Goal: Task Accomplishment & Management: Manage account settings

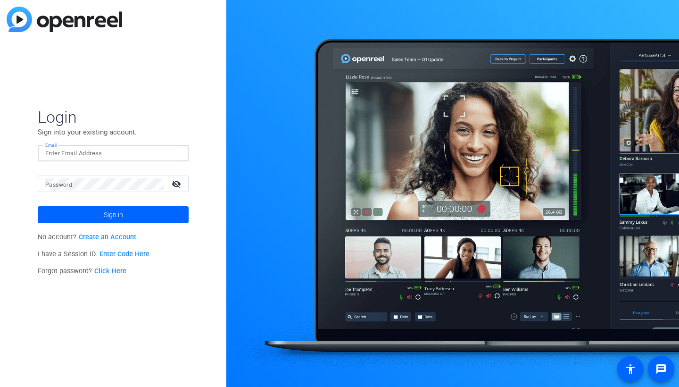
type input "brian@parklifecomm.com"
click at [113, 215] on button "Sign in" at bounding box center [113, 214] width 151 height 17
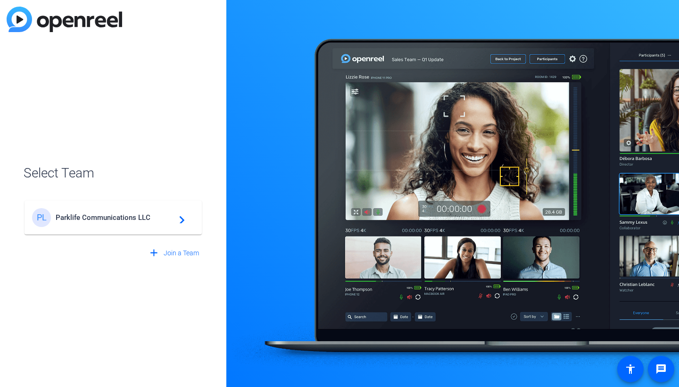
click at [130, 216] on span "Parklife Communications LLC" at bounding box center [115, 217] width 118 height 8
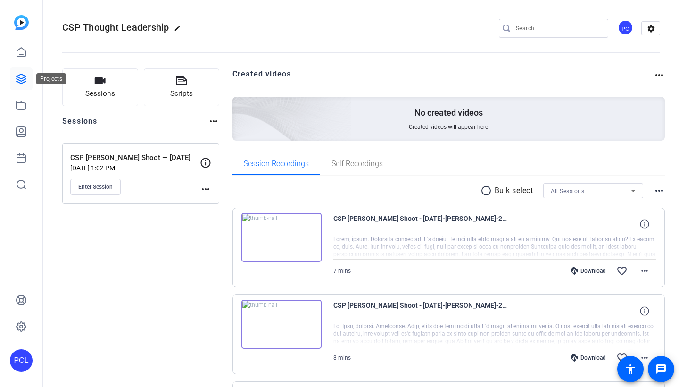
click at [19, 76] on icon at bounding box center [21, 78] width 11 height 11
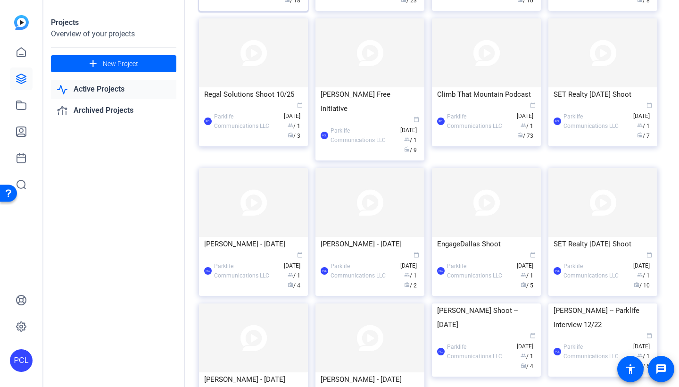
scroll to position [486, 0]
click at [506, 141] on div "PCL Parklife Communications LLC calendar_today Aug 26 group / 1 radio / 73" at bounding box center [486, 121] width 99 height 40
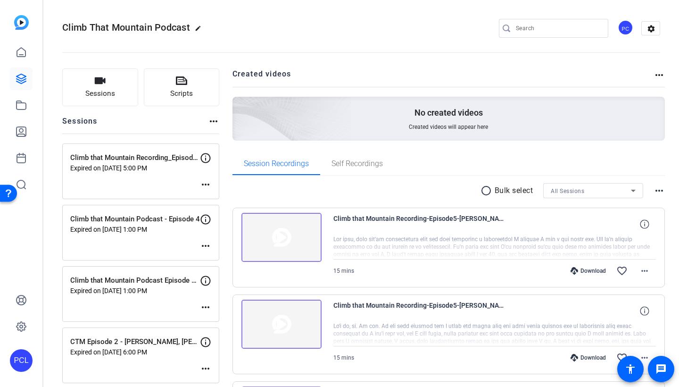
click at [217, 121] on mat-icon "more_horiz" at bounding box center [213, 121] width 11 height 11
click at [189, 119] on div at bounding box center [339, 193] width 679 height 387
click at [93, 87] on button "Sessions" at bounding box center [100, 87] width 76 height 38
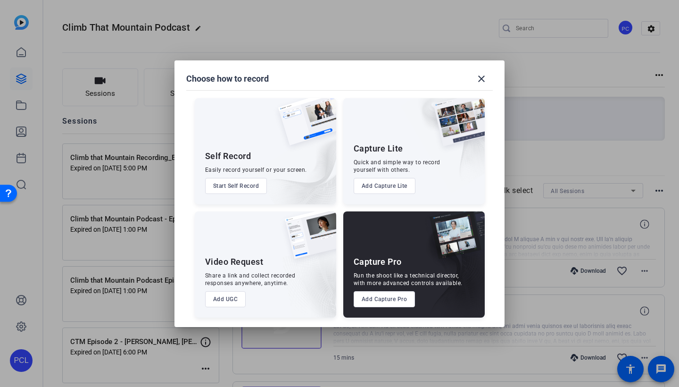
click at [395, 299] on button "Add Capture Pro" at bounding box center [385, 299] width 62 height 16
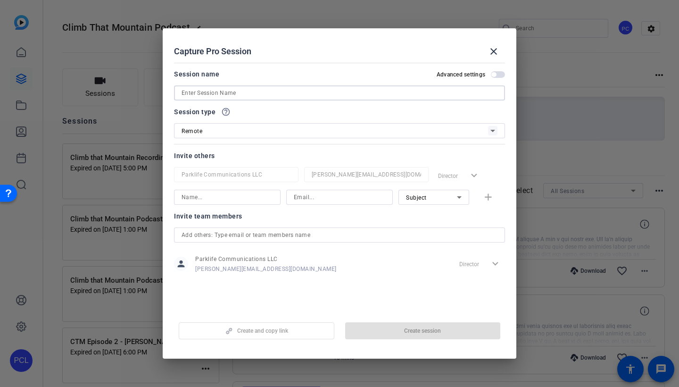
click at [232, 91] on input at bounding box center [340, 92] width 316 height 11
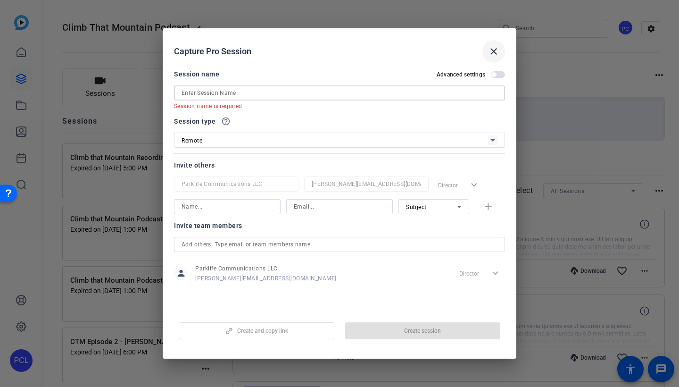
click at [493, 53] on mat-icon "close" at bounding box center [493, 51] width 11 height 11
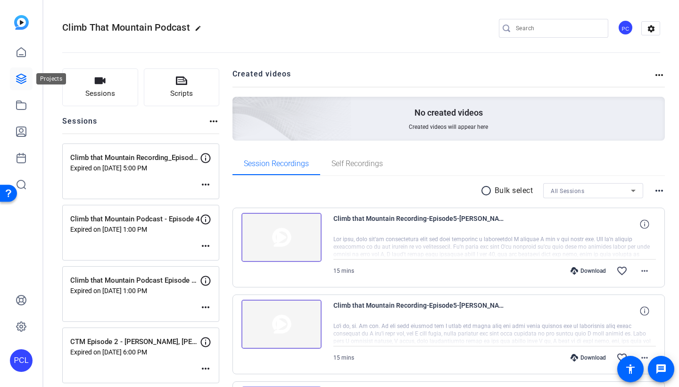
click at [25, 78] on icon at bounding box center [21, 78] width 11 height 11
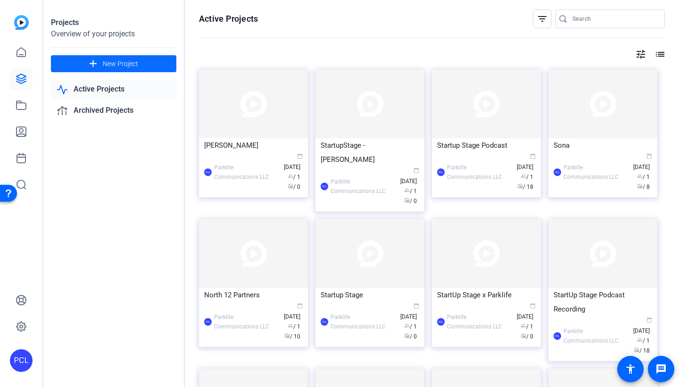
click at [112, 62] on span "New Project" at bounding box center [120, 64] width 35 height 10
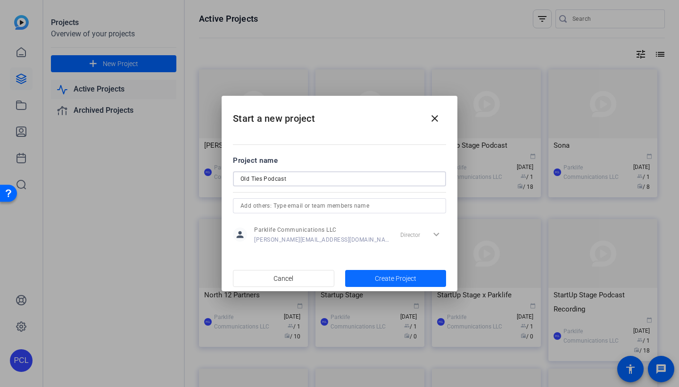
type input "Old Ties Podcast"
click at [407, 270] on span "button" at bounding box center [395, 278] width 101 height 23
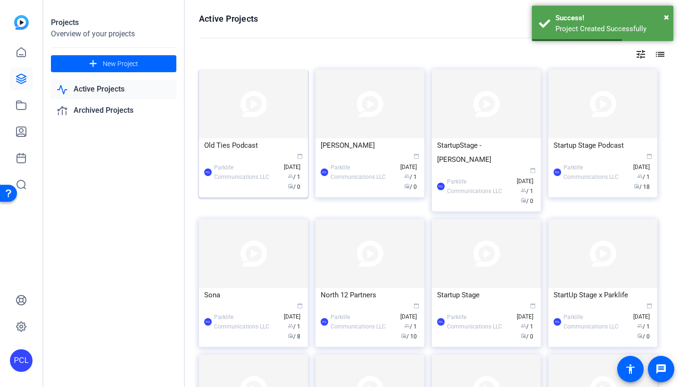
click at [245, 147] on div "Old Ties Podcast" at bounding box center [253, 145] width 99 height 14
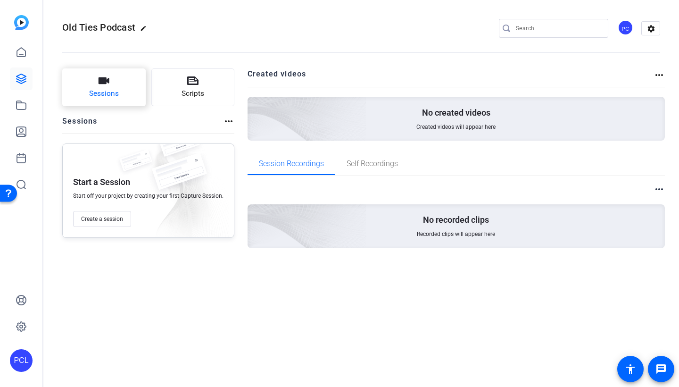
click at [127, 98] on button "Sessions" at bounding box center [103, 87] width 83 height 38
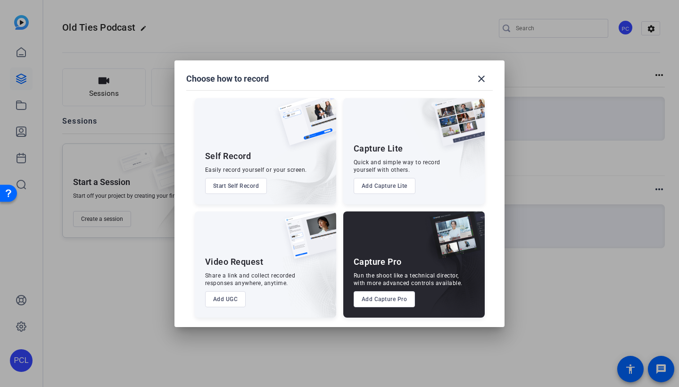
click at [391, 299] on button "Add Capture Pro" at bounding box center [385, 299] width 62 height 16
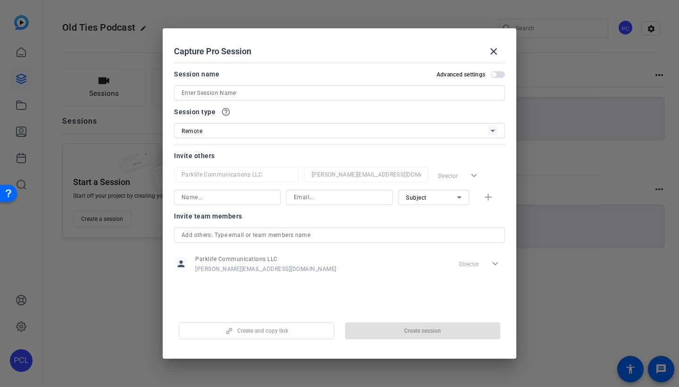
click at [275, 96] on input at bounding box center [340, 92] width 316 height 11
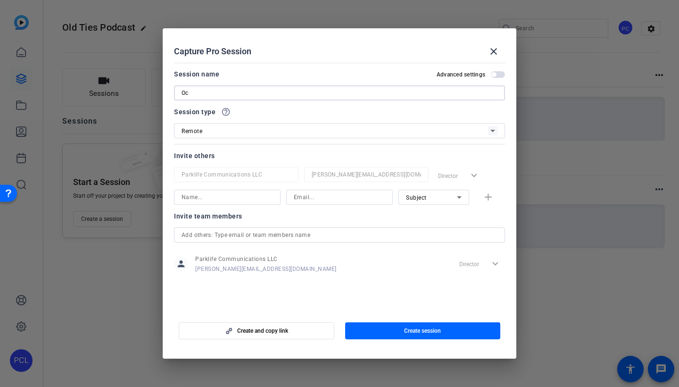
type input "O"
type input "10/03/25 10:00AM Old Ties Podcast"
click at [496, 52] on mat-icon "close" at bounding box center [493, 51] width 11 height 11
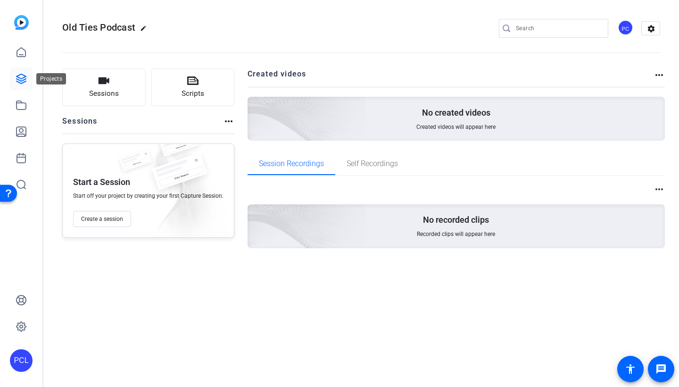
click at [19, 79] on icon at bounding box center [21, 78] width 11 height 11
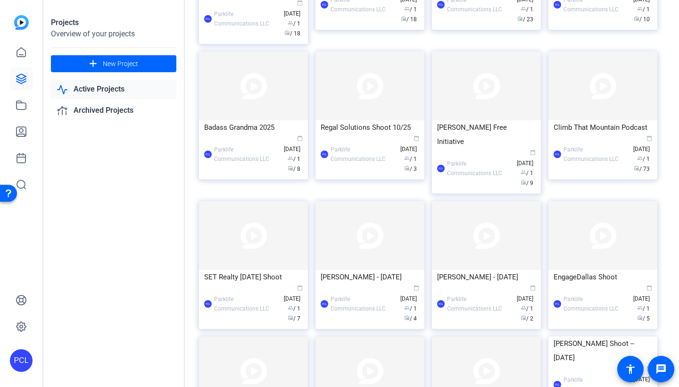
scroll to position [453, 0]
click at [611, 119] on img at bounding box center [602, 84] width 109 height 69
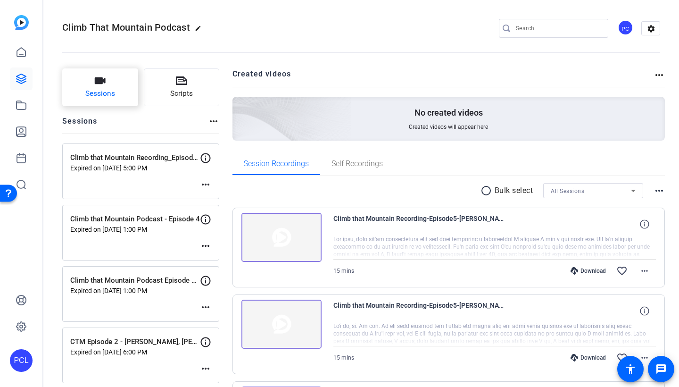
click at [110, 89] on span "Sessions" at bounding box center [100, 93] width 30 height 11
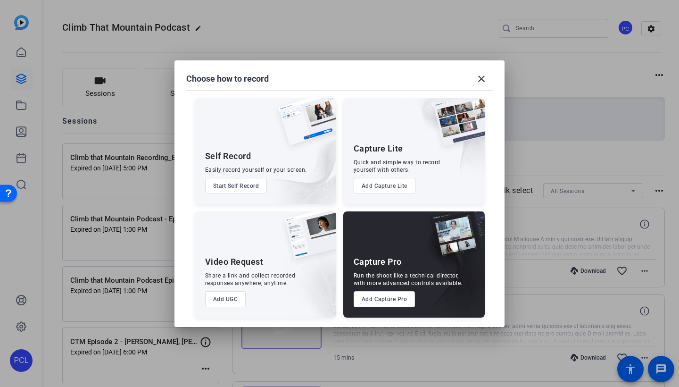
click at [394, 297] on button "Add Capture Pro" at bounding box center [385, 299] width 62 height 16
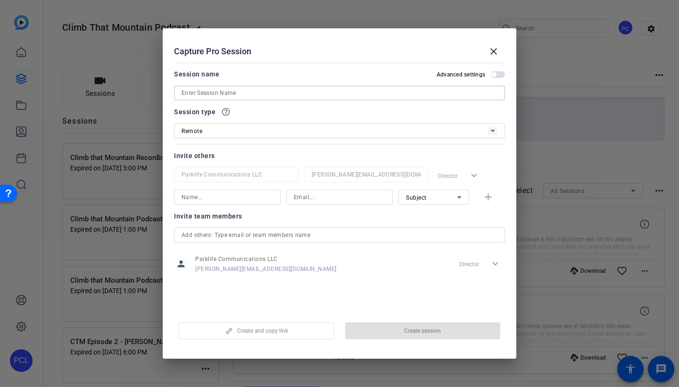
click at [289, 94] on input at bounding box center [340, 92] width 316 height 11
paste input "CTM Episode 7 [PERSON_NAME] + [PERSON_NAME]"
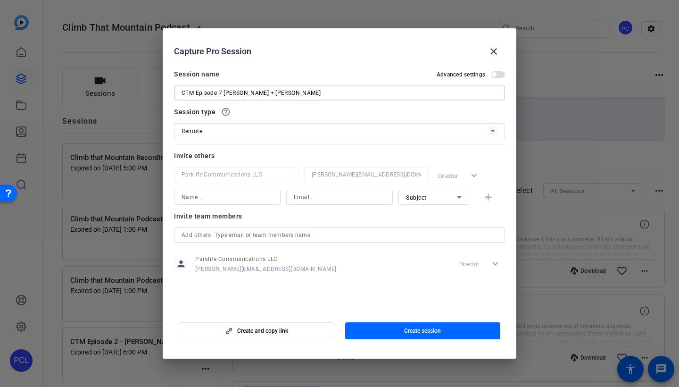
type input "CTM Episode 7 [PERSON_NAME] + [PERSON_NAME]"
click at [279, 129] on div "Remote" at bounding box center [335, 131] width 307 height 12
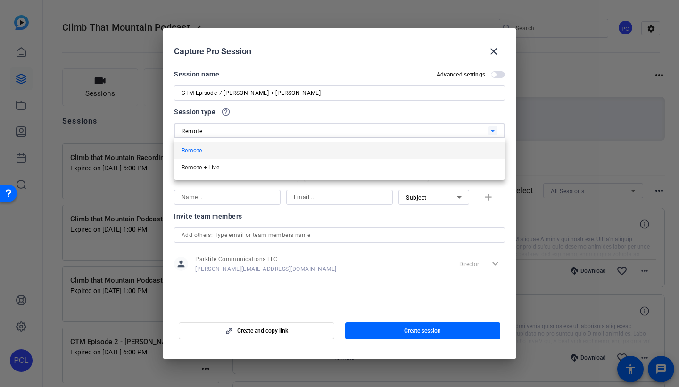
click at [318, 54] on div at bounding box center [339, 193] width 679 height 387
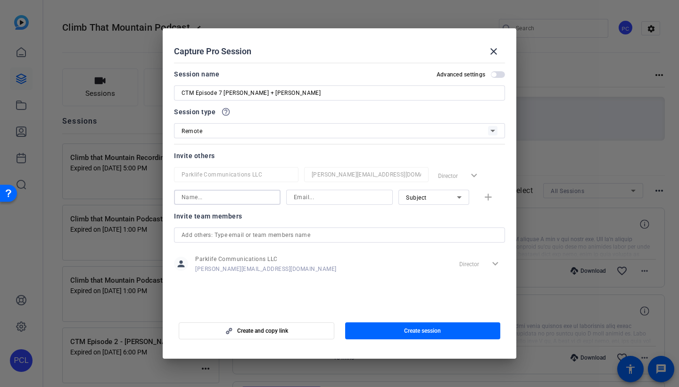
paste input "Brian Castle"
type input "Brian Castle"
type input "brian@parklifecomm.com"
click at [443, 215] on div "Invite team members" at bounding box center [339, 215] width 331 height 11
click at [488, 195] on mat-icon "add" at bounding box center [488, 197] width 12 height 12
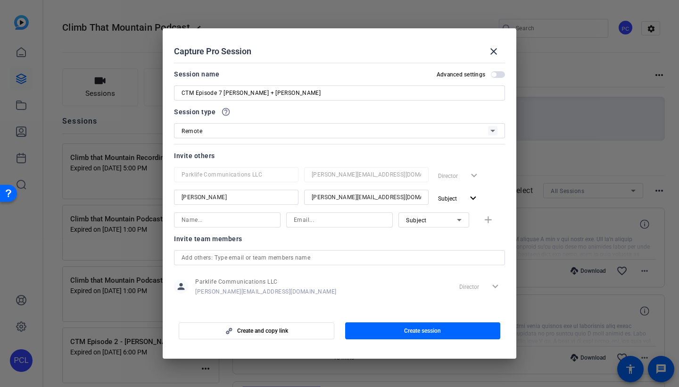
click at [323, 222] on input at bounding box center [339, 219] width 91 height 11
paste input "annie@blueridgecollaborative.org"
type input "annie@blueridgecollaborative.org"
click at [242, 216] on input at bounding box center [227, 219] width 91 height 11
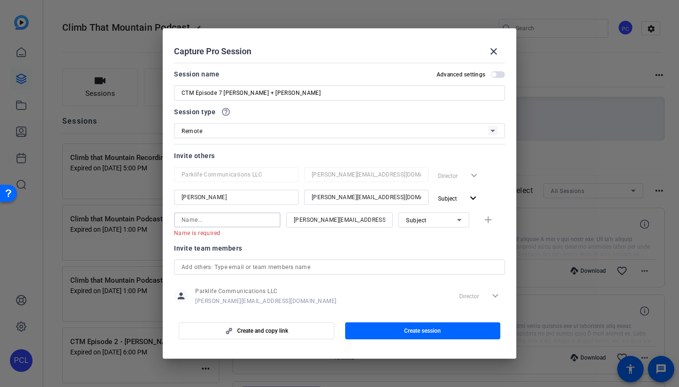
paste input "Annie Newton"
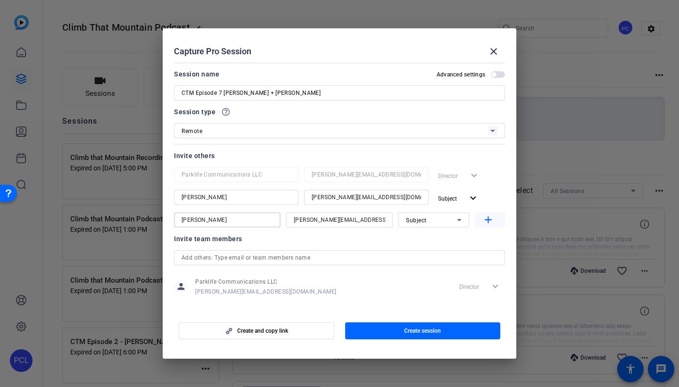
type input "Annie Newton"
click at [499, 224] on span "button" at bounding box center [490, 219] width 30 height 23
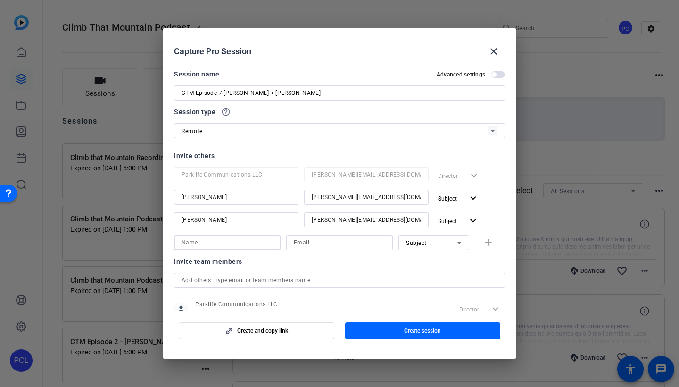
click at [211, 241] on input at bounding box center [227, 242] width 91 height 11
paste input "Amanda Boyd"
type input "Amanda Boyd"
click at [352, 236] on div at bounding box center [339, 242] width 91 height 15
paste input "arboyd.mail@gmail.com"
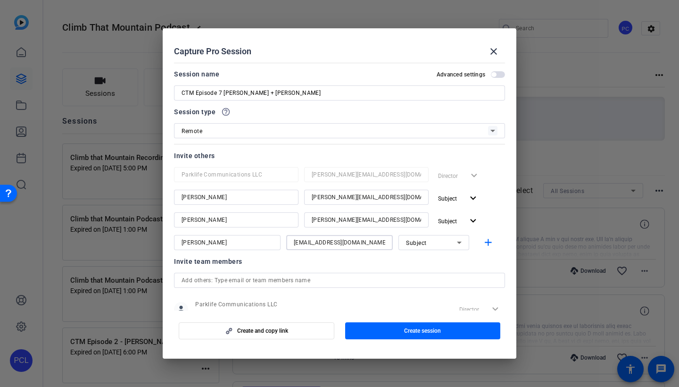
type input "arboyd.mail@gmail.com"
click at [476, 263] on div "Invite team members" at bounding box center [339, 261] width 331 height 11
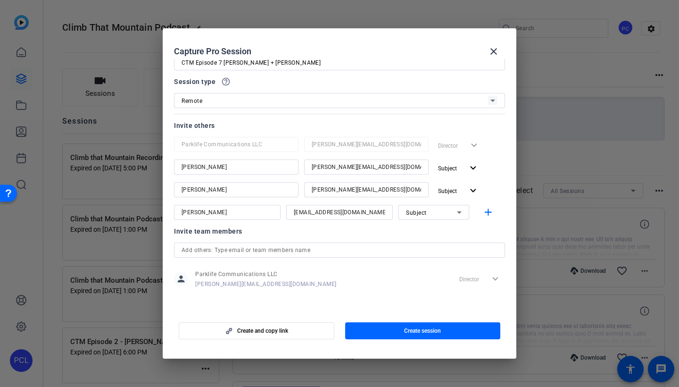
scroll to position [30, 0]
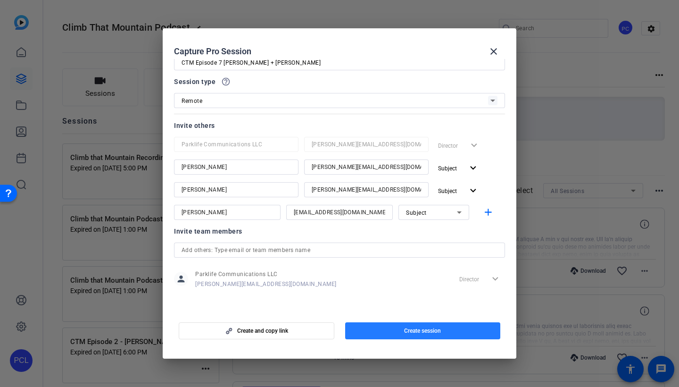
click at [421, 330] on span "Create session" at bounding box center [422, 331] width 37 height 8
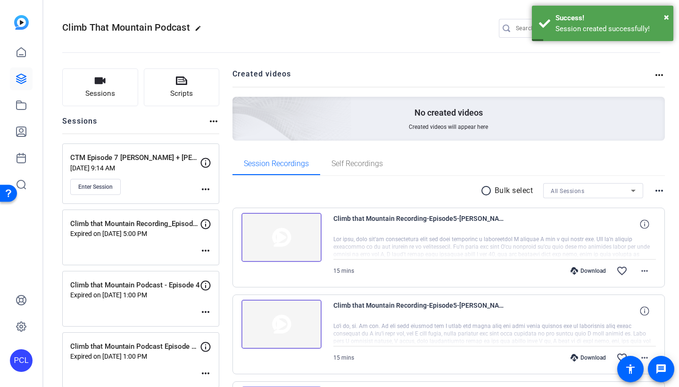
click at [209, 189] on mat-icon "more_horiz" at bounding box center [205, 188] width 11 height 11
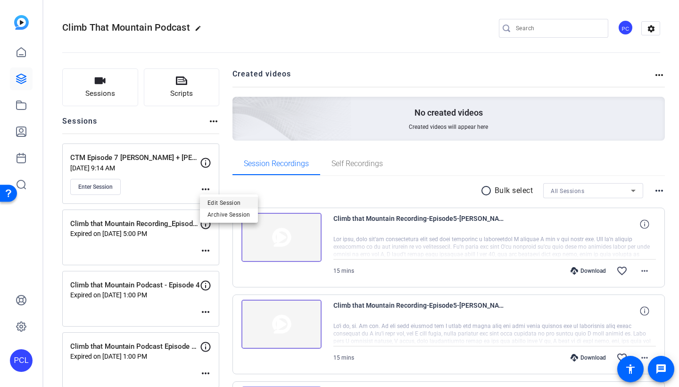
click at [221, 200] on span "Edit Session" at bounding box center [228, 202] width 43 height 11
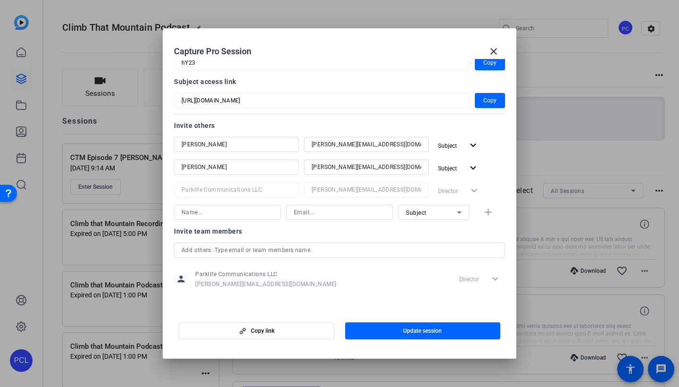
scroll to position [68, 0]
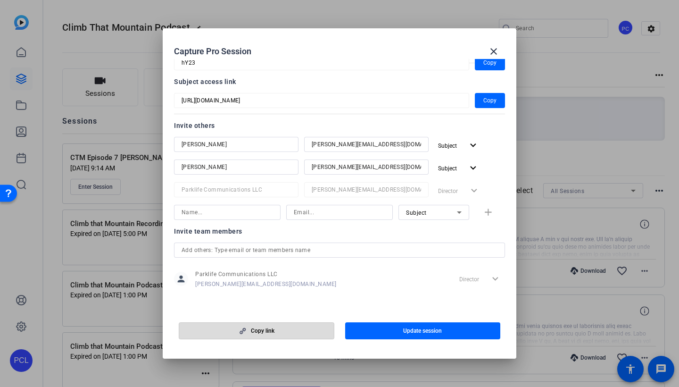
click at [305, 328] on span "button" at bounding box center [256, 330] width 155 height 23
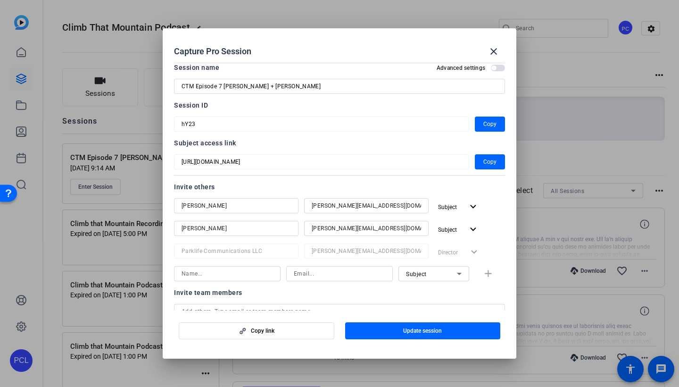
scroll to position [6, 0]
paste input "https://capture.openreel.com/director/lobby/497287623"
type input "https://capture.openreel.com/director/lobby/497287623"
paste input "arboyd.mail@gmail.com"
type input "arboyd.mail@gmail.com"
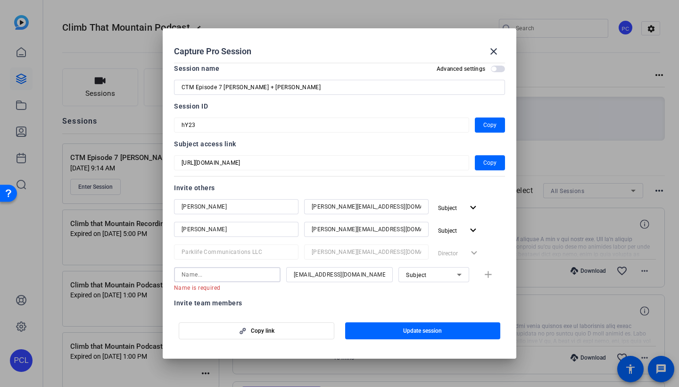
paste input "Amanda Boyd"
type input "Amanda Boyd"
click at [355, 289] on div at bounding box center [339, 287] width 107 height 10
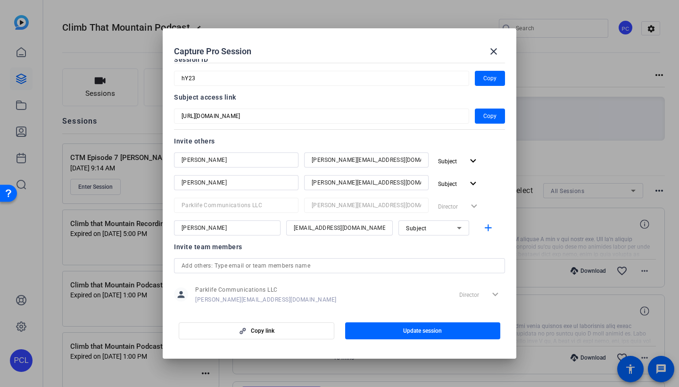
scroll to position [58, 0]
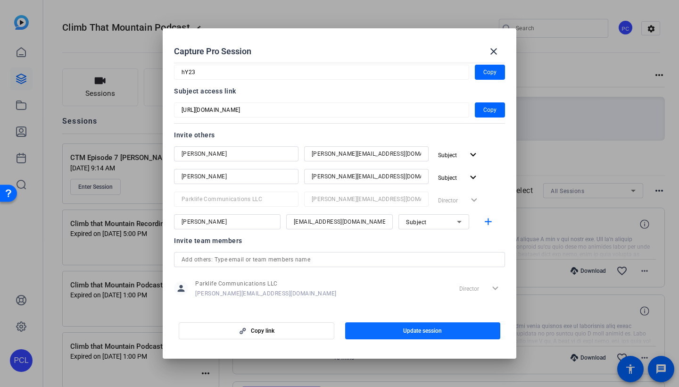
click at [421, 327] on span "Update session" at bounding box center [422, 331] width 39 height 8
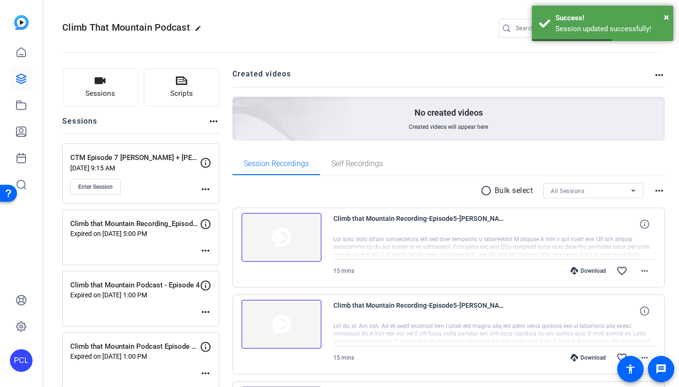
click at [204, 184] on mat-icon "more_horiz" at bounding box center [205, 188] width 11 height 11
click at [216, 199] on span "Edit Session" at bounding box center [228, 202] width 43 height 11
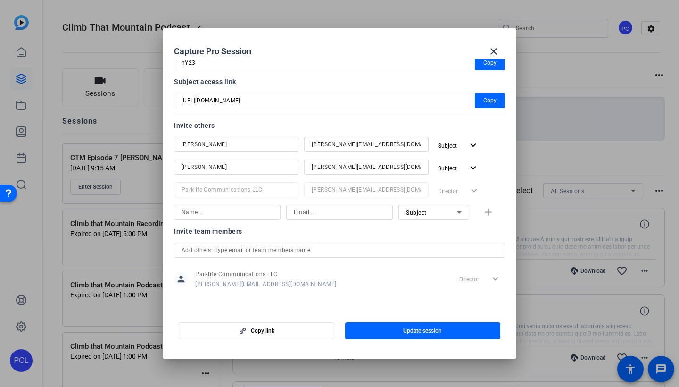
scroll to position [68, 0]
click at [451, 213] on div "Subject" at bounding box center [431, 213] width 51 height 12
click at [234, 206] on div at bounding box center [339, 193] width 679 height 387
click at [302, 203] on div "Annie Newton annie@blueridgecollaborative.org Subject expand_more Brian Castle …" at bounding box center [339, 178] width 331 height 83
paste input "Amanda Boyd"
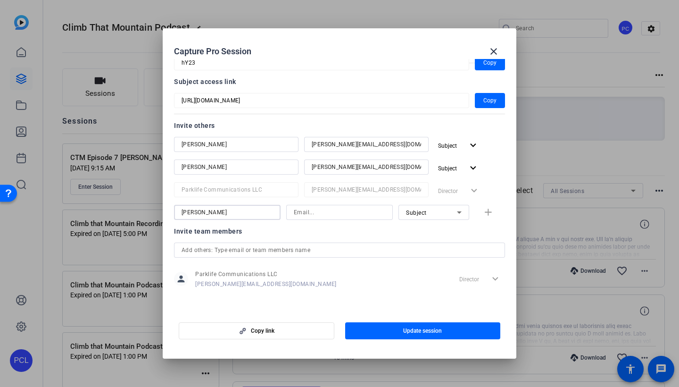
type input "Amanda Boyd"
paste input "arboyd.mail@gmail.com"
type input "arboyd.mail@gmail.com"
click at [352, 228] on div at bounding box center [339, 225] width 107 height 10
click at [433, 209] on div "Subject" at bounding box center [431, 213] width 51 height 12
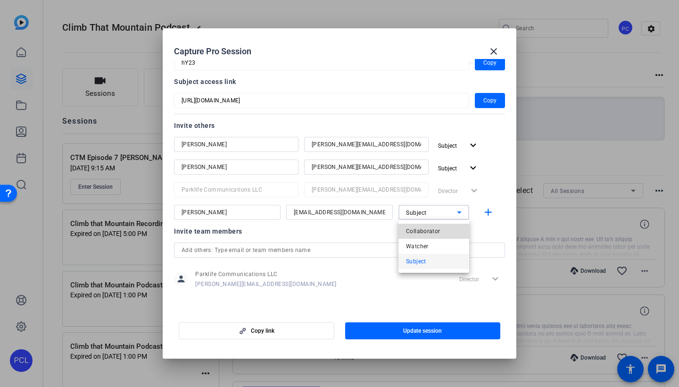
click at [425, 232] on span "Collaborator" at bounding box center [423, 230] width 34 height 11
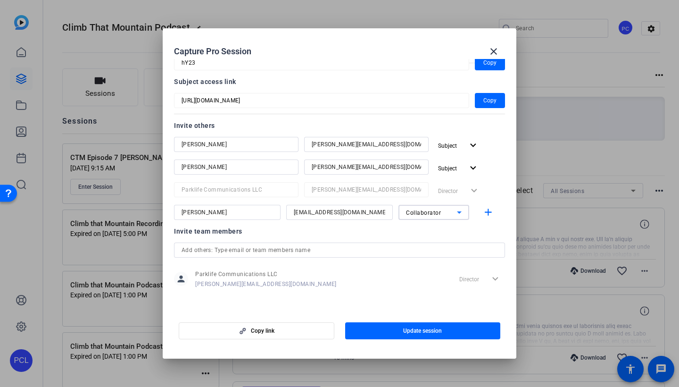
click at [446, 210] on div "Collaborator" at bounding box center [431, 213] width 51 height 12
click at [369, 238] on div at bounding box center [339, 193] width 679 height 387
click at [491, 227] on div "Invite team members" at bounding box center [339, 230] width 331 height 11
click at [489, 212] on mat-icon "add" at bounding box center [488, 213] width 12 height 12
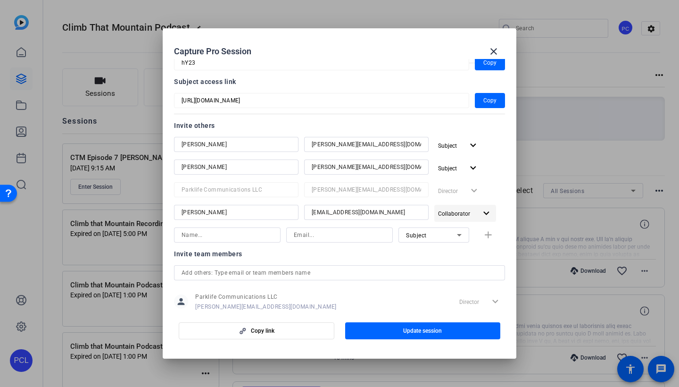
click at [471, 213] on span "Collaborator" at bounding box center [457, 212] width 39 height 11
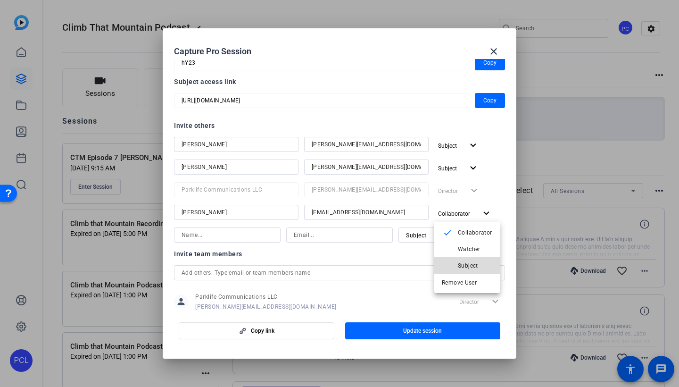
click at [470, 264] on span "Subject" at bounding box center [468, 265] width 20 height 7
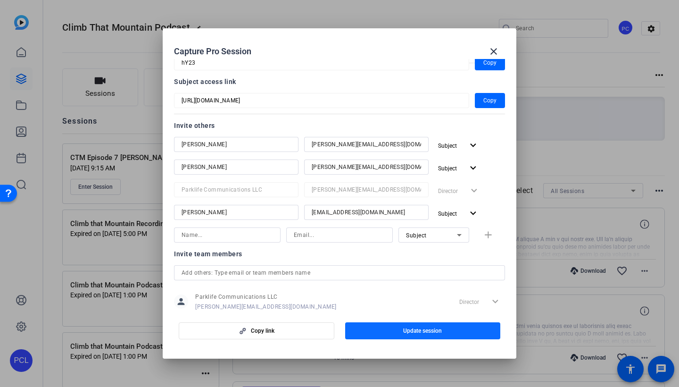
click at [433, 331] on span "Update session" at bounding box center [422, 331] width 39 height 8
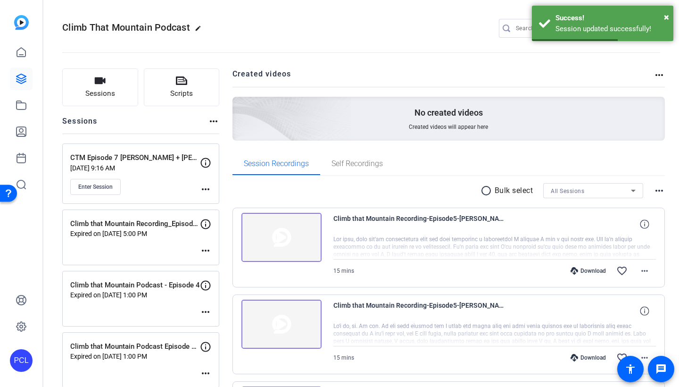
click at [202, 188] on mat-icon "more_horiz" at bounding box center [205, 188] width 11 height 11
click at [225, 199] on span "Edit Session" at bounding box center [228, 202] width 43 height 11
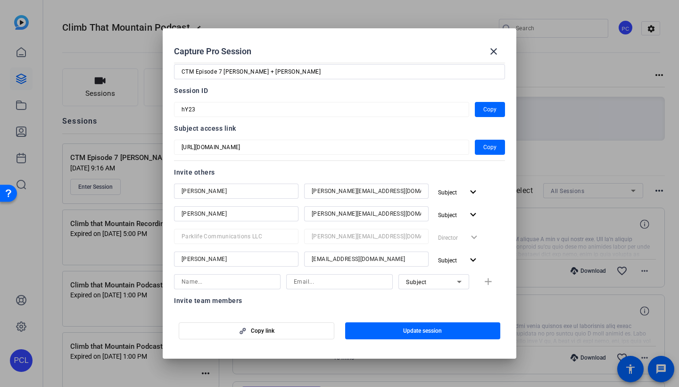
scroll to position [20, 0]
click at [493, 146] on span "Copy" at bounding box center [489, 147] width 13 height 11
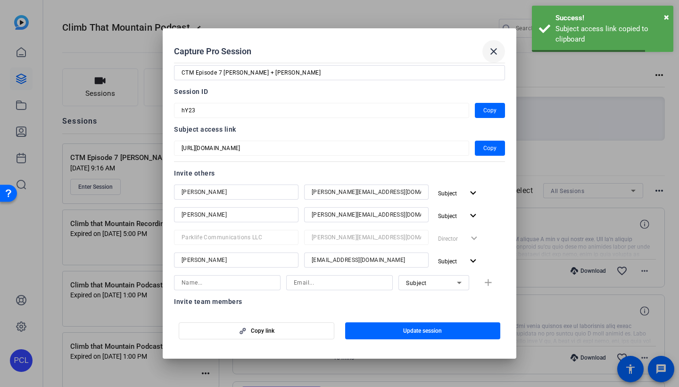
click at [495, 49] on mat-icon "close" at bounding box center [493, 51] width 11 height 11
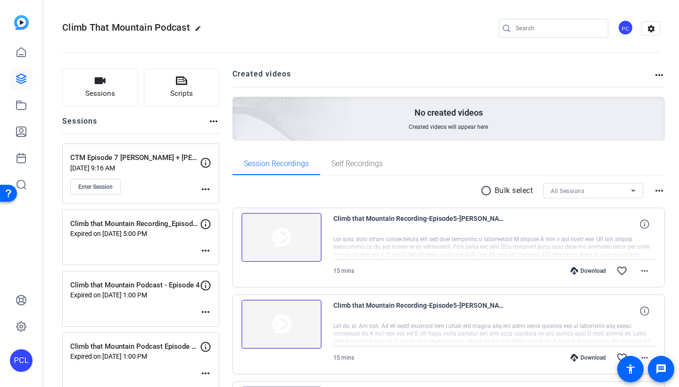
click at [157, 175] on div "CTM Episode 7 [PERSON_NAME] + [PERSON_NAME] [DATE] 9:16 AM Enter Session" at bounding box center [135, 173] width 130 height 42
